Goal: Task Accomplishment & Management: Use online tool/utility

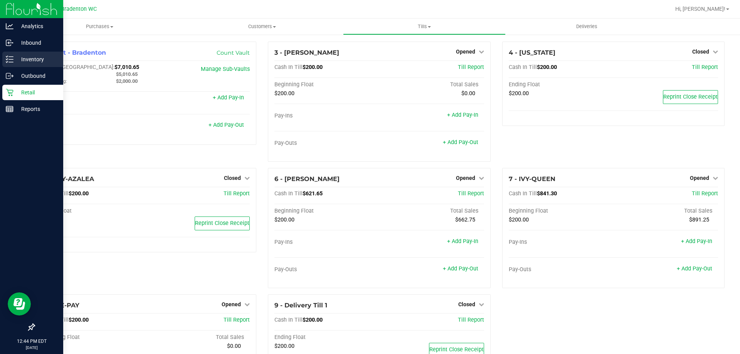
click at [43, 60] on p "Inventory" at bounding box center [36, 59] width 46 height 9
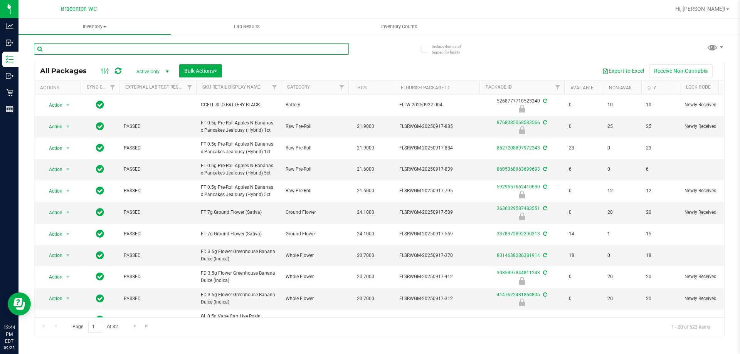
click at [73, 52] on input "text" at bounding box center [191, 49] width 315 height 12
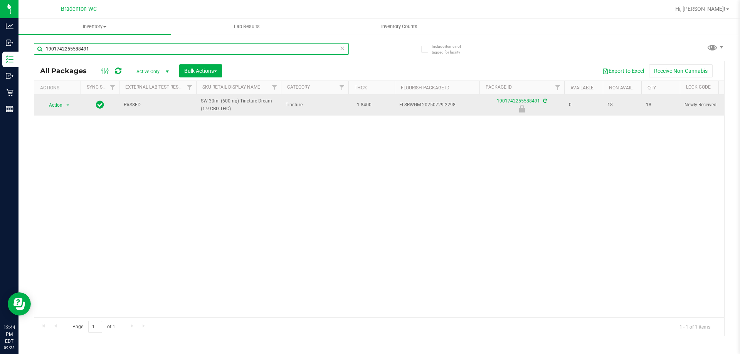
type input "1901742255588491"
click at [57, 105] on span "Action" at bounding box center [52, 105] width 21 height 11
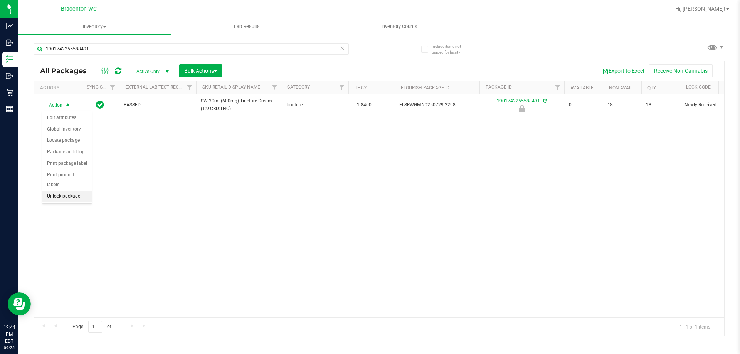
click at [73, 191] on li "Unlock package" at bounding box center [66, 197] width 49 height 12
